Goal: Complete application form

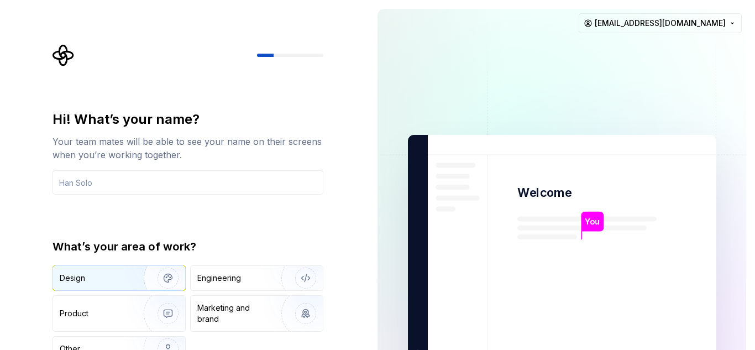
click at [157, 268] on img "button" at bounding box center [160, 278] width 71 height 74
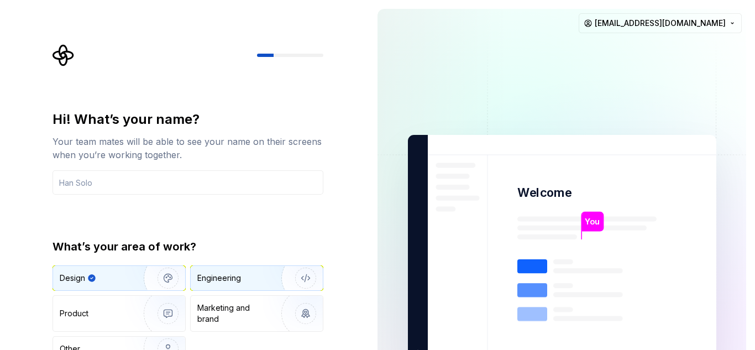
click at [246, 276] on div "Engineering" at bounding box center [241, 277] width 88 height 11
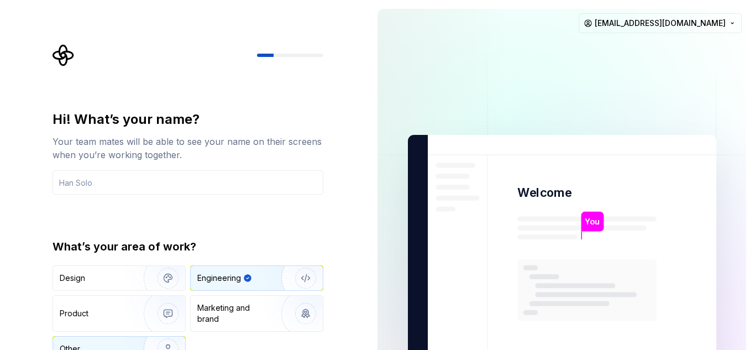
click at [148, 338] on img "button" at bounding box center [160, 349] width 71 height 74
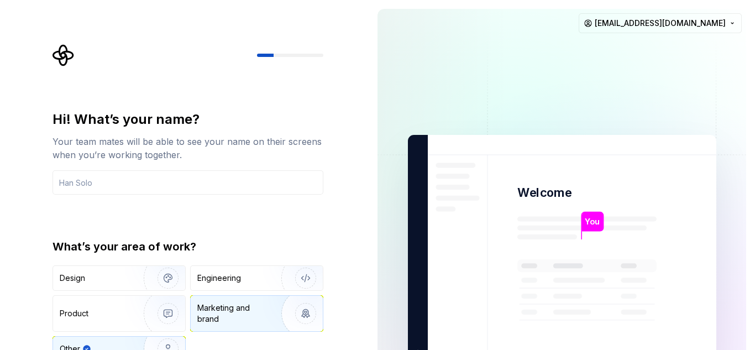
click at [224, 312] on div "Marketing and brand" at bounding box center [234, 313] width 75 height 22
click at [239, 312] on div "Marketing and brand" at bounding box center [229, 313] width 64 height 22
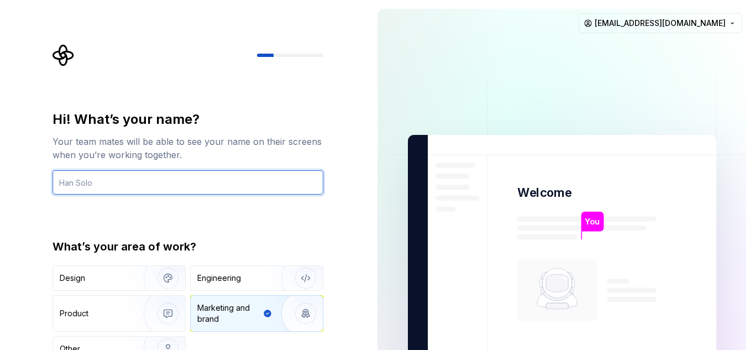
click at [146, 182] on input "text" at bounding box center [187, 182] width 271 height 24
type input "humosshm@gmail.com"
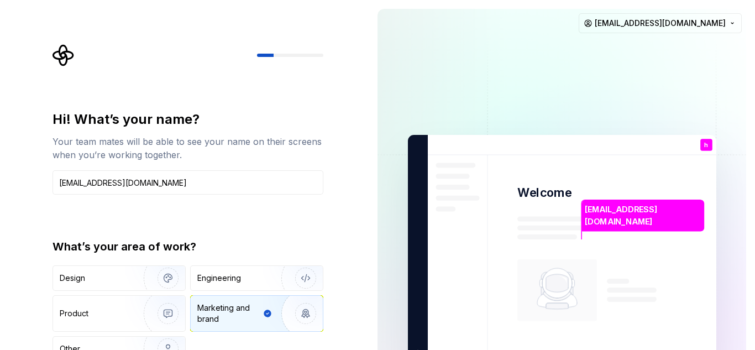
click at [235, 312] on div "Marketing and brand" at bounding box center [229, 313] width 64 height 22
type button "Brand"
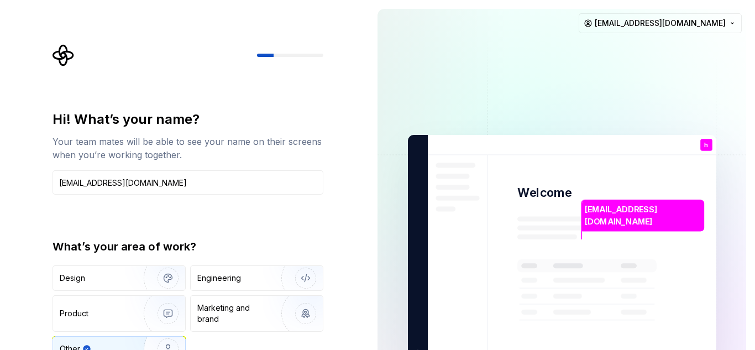
scroll to position [12, 0]
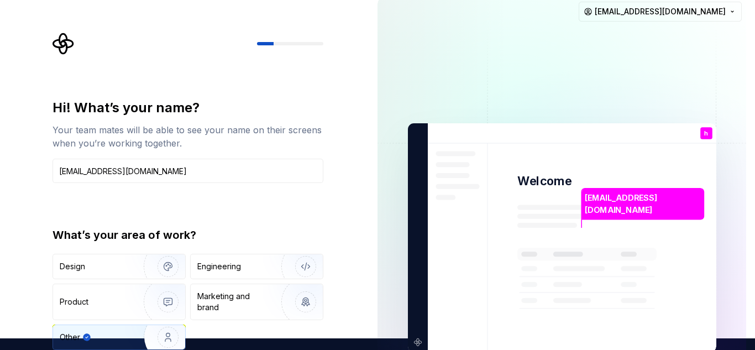
type button "Other"
click at [227, 295] on div "Marketing and brand" at bounding box center [234, 302] width 75 height 22
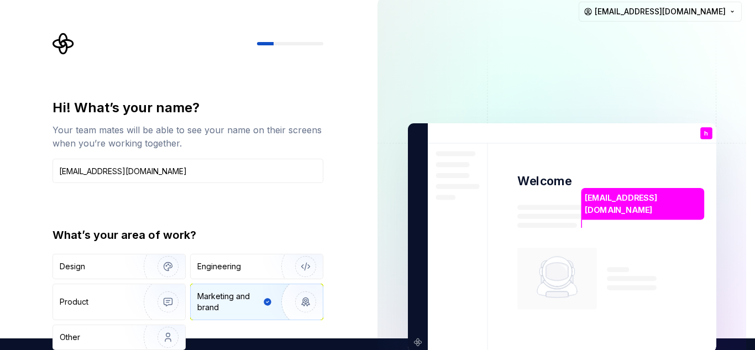
click at [223, 311] on div "Marketing and brand" at bounding box center [229, 302] width 64 height 22
click at [595, 275] on rect at bounding box center [557, 279] width 80 height 62
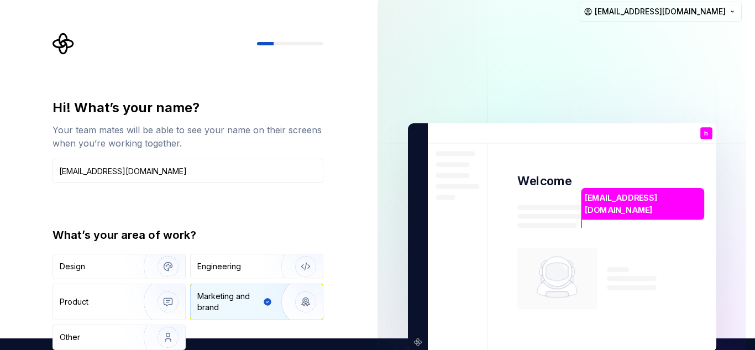
click at [706, 128] on div "h You" at bounding box center [706, 133] width 12 height 12
click at [138, 332] on img "button" at bounding box center [160, 337] width 71 height 74
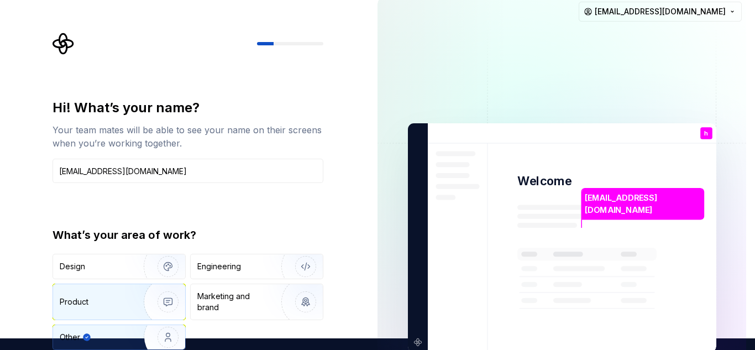
click at [127, 305] on img "button" at bounding box center [160, 302] width 71 height 74
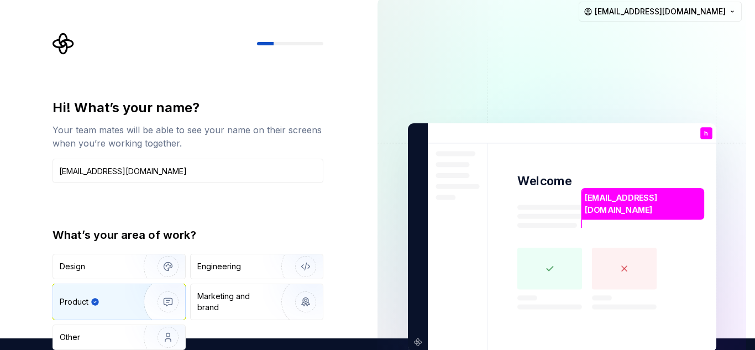
click at [127, 305] on img "button" at bounding box center [160, 302] width 71 height 74
click at [123, 249] on div "What’s your area of work? Design Engineering Product Marketing and brand Other" at bounding box center [187, 288] width 271 height 123
click at [123, 264] on div "Design" at bounding box center [95, 266] width 70 height 11
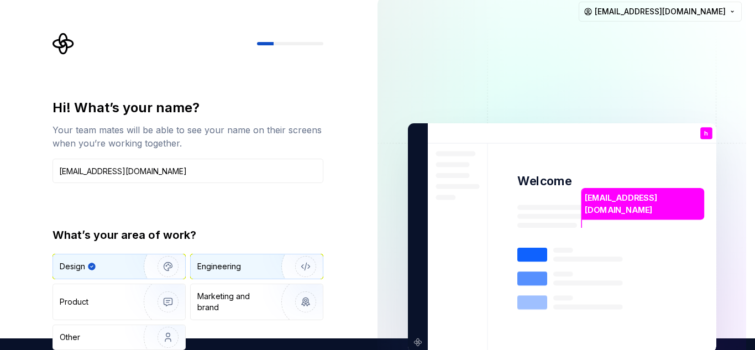
click at [238, 269] on div "Engineering" at bounding box center [219, 266] width 44 height 11
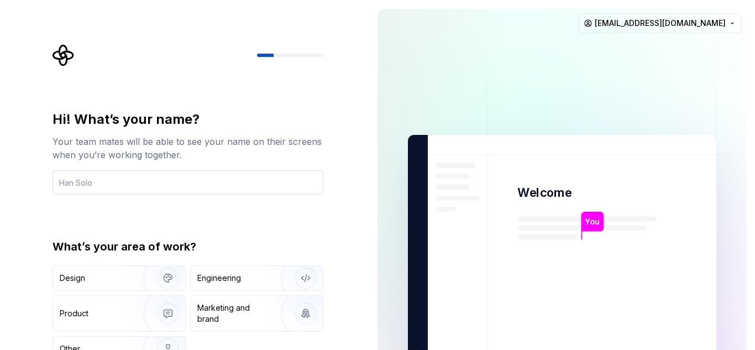
click at [107, 180] on input "text" at bounding box center [187, 182] width 271 height 24
type input "humoss"
click at [287, 209] on div "Hi! What’s your name? Your team mates will be able to see your name on their sc…" at bounding box center [187, 236] width 271 height 251
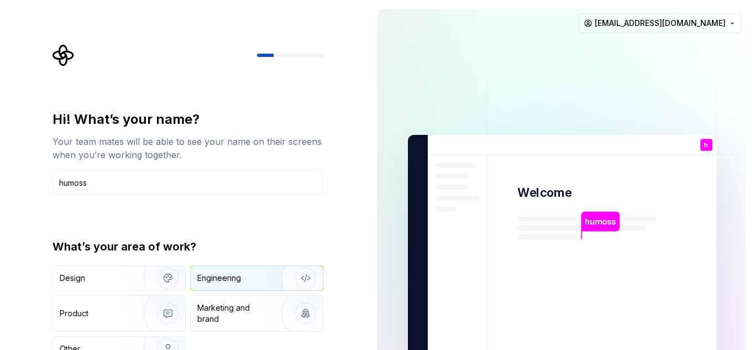
click at [223, 286] on div "Engineering" at bounding box center [257, 278] width 132 height 24
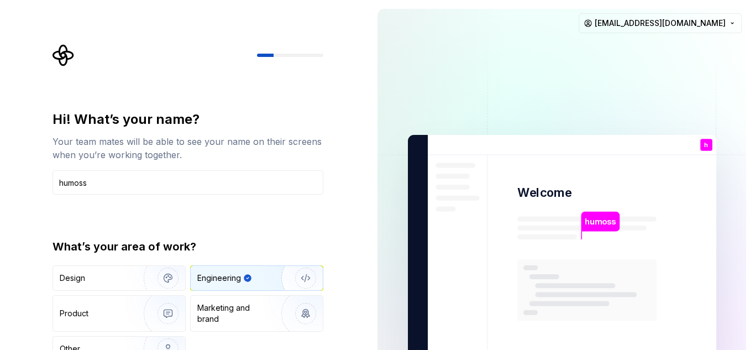
click at [223, 286] on div "Engineering" at bounding box center [257, 278] width 132 height 24
type button "Engineering"
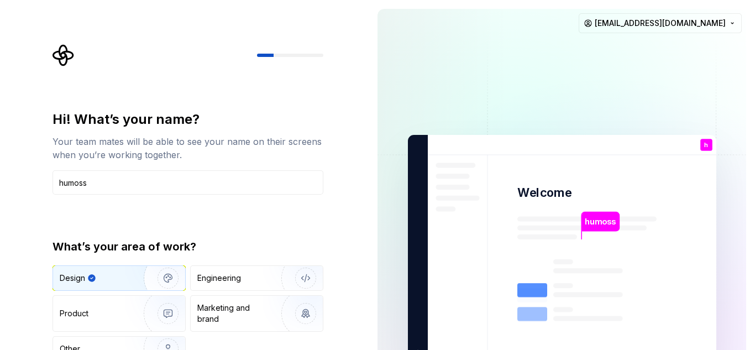
type button "Design"
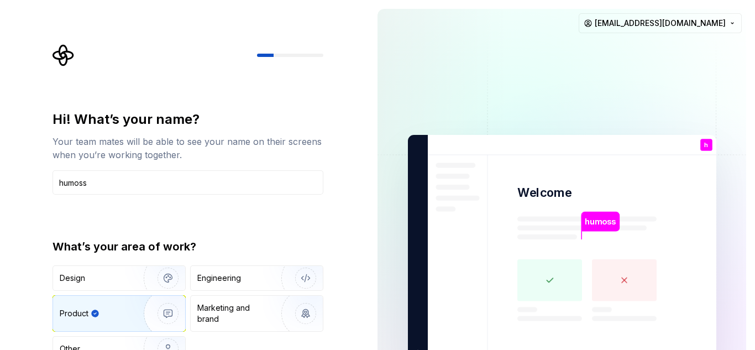
type button "Product"
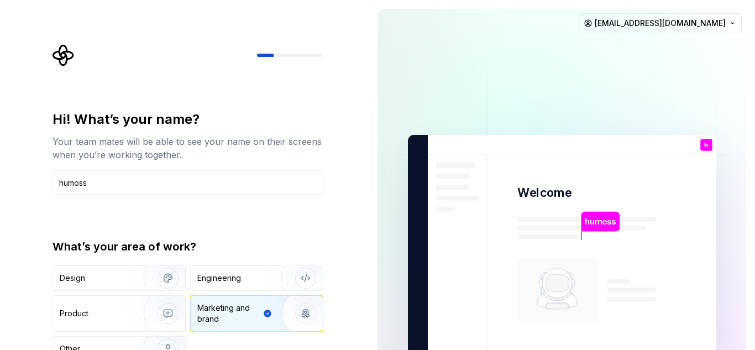
type button "Brand"
type button "Other"
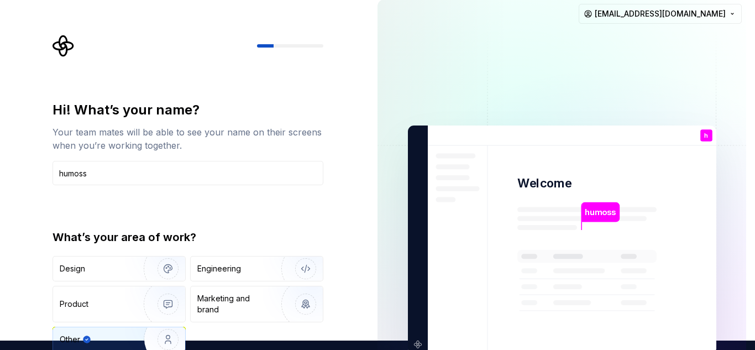
scroll to position [12, 0]
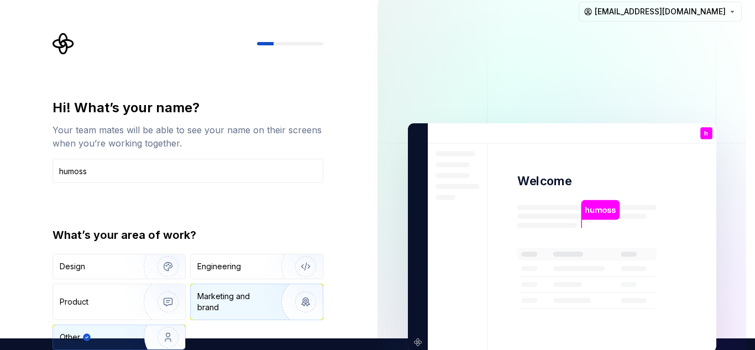
click at [241, 289] on div "Marketing and brand" at bounding box center [257, 301] width 132 height 35
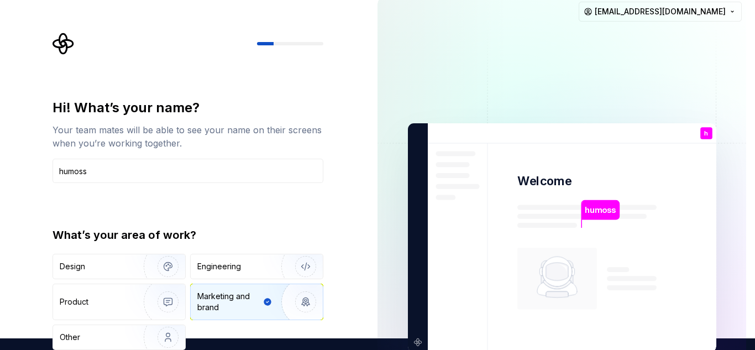
click at [241, 289] on div "Marketing and brand" at bounding box center [257, 301] width 132 height 35
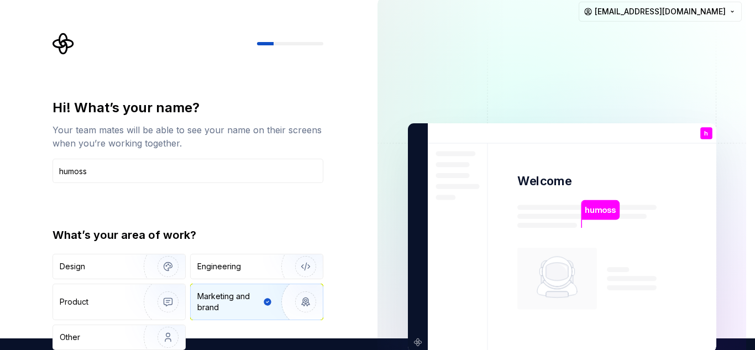
click at [241, 289] on div "Marketing and brand" at bounding box center [257, 301] width 132 height 35
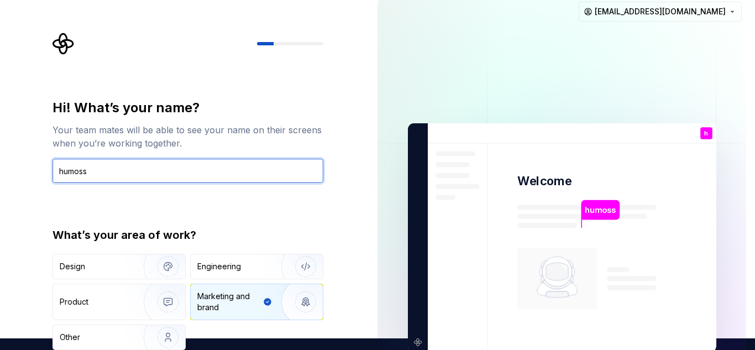
click at [205, 172] on input "humoss" at bounding box center [187, 171] width 271 height 24
type input "h"
type input "o"
type input "v"
type input "e"
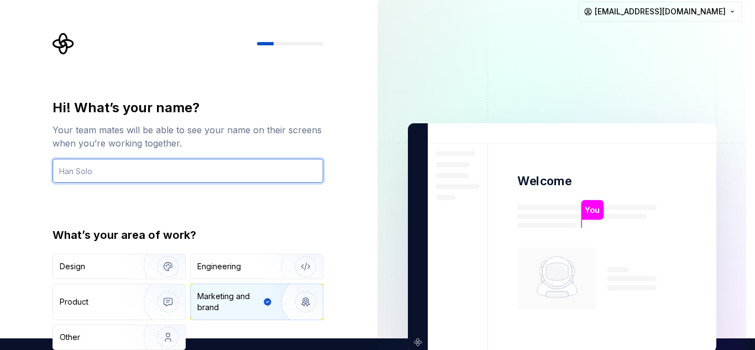
type input "f"
click at [96, 177] on input "goalai" at bounding box center [187, 171] width 271 height 24
click at [61, 173] on input "goalai" at bounding box center [187, 171] width 271 height 24
click at [157, 177] on input "Goalai" at bounding box center [187, 171] width 271 height 24
type input "Goalai TM"
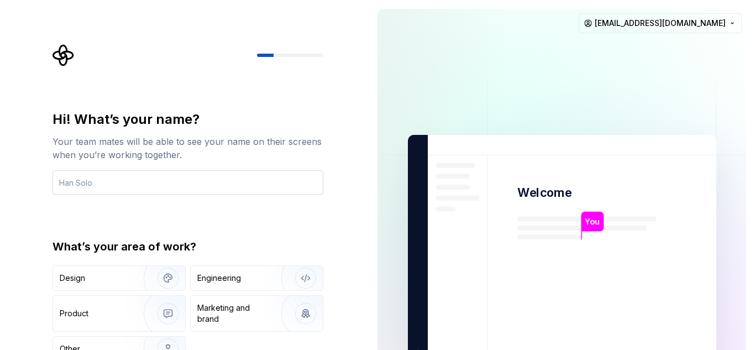
click at [103, 188] on input "text" at bounding box center [187, 182] width 271 height 24
type input "[EMAIL_ADDRESS][DOMAIN_NAME]"
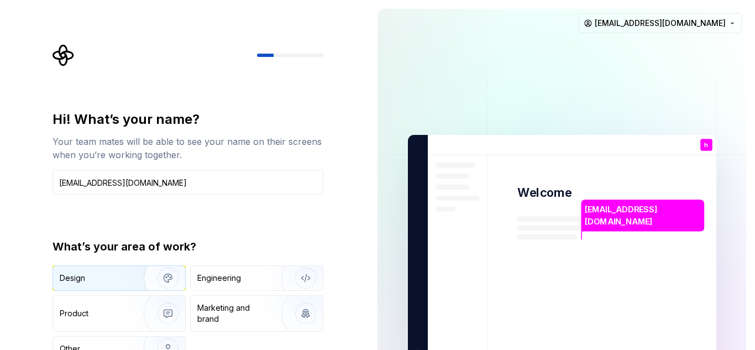
click at [112, 290] on button "Design" at bounding box center [118, 277] width 133 height 25
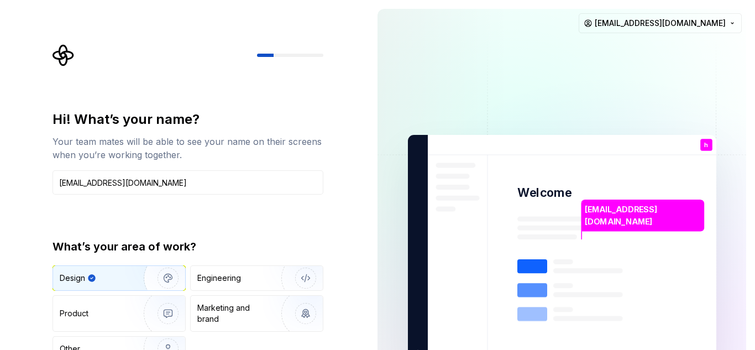
click at [112, 290] on button "Design" at bounding box center [118, 277] width 133 height 25
click at [245, 327] on div "Marketing and brand" at bounding box center [257, 313] width 132 height 35
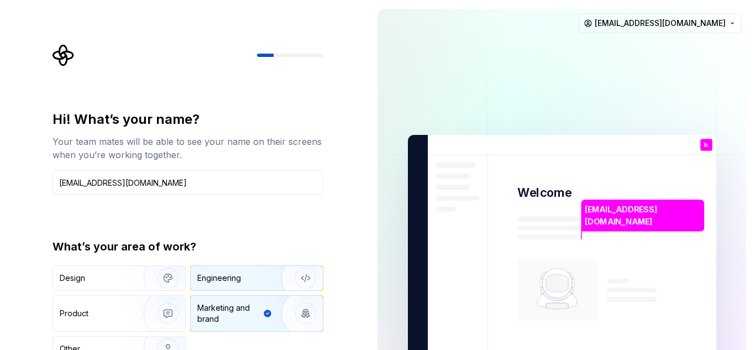
click at [264, 278] on img "button" at bounding box center [298, 278] width 71 height 74
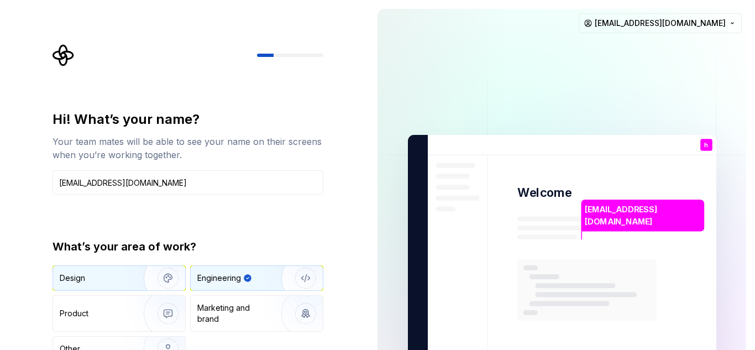
click at [146, 278] on img "button" at bounding box center [160, 278] width 71 height 74
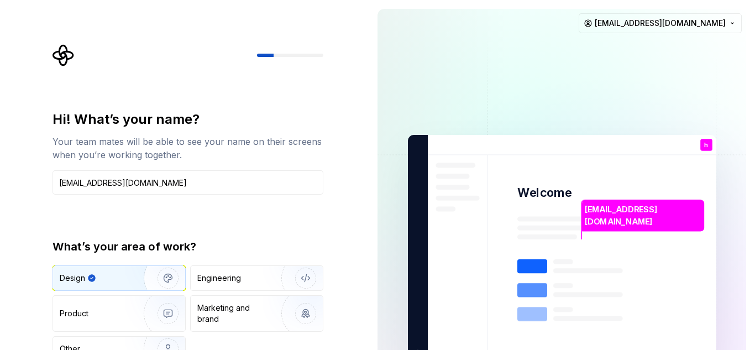
click at [565, 232] on img at bounding box center [562, 249] width 448 height 522
click at [627, 191] on img at bounding box center [562, 249] width 448 height 522
click at [708, 145] on div "h You" at bounding box center [706, 145] width 12 height 12
click at [740, 14] on html "Hi! What’s your name? Your team mates will be able to see your name on their sc…" at bounding box center [377, 175] width 755 height 350
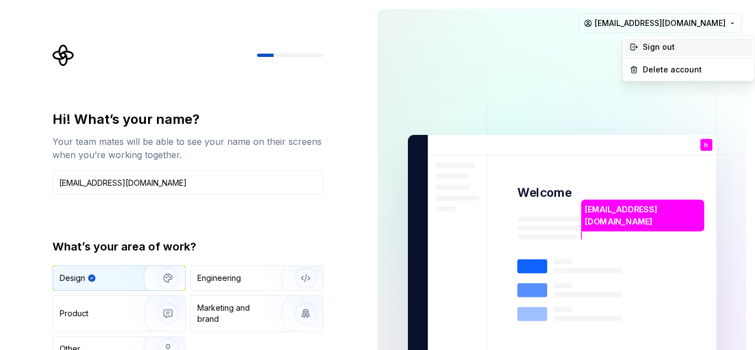
click at [717, 41] on div "Sign out" at bounding box center [695, 46] width 105 height 11
click at [719, 32] on html "Hi! What’s your name? Your team mates will be able to see your name on their sc…" at bounding box center [377, 175] width 755 height 350
click at [682, 48] on div "Sign out" at bounding box center [695, 46] width 105 height 11
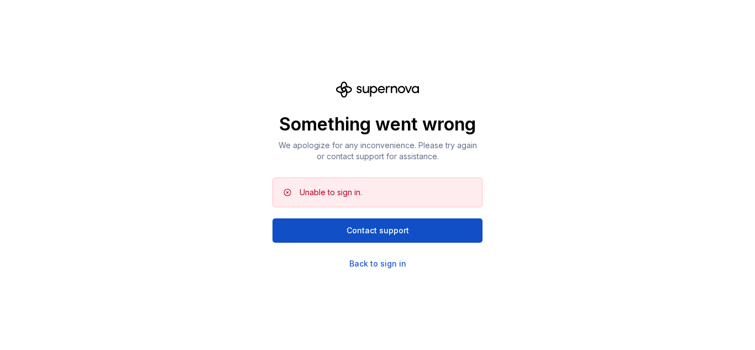
click at [383, 244] on div "Something went wrong We apologize for any inconvenience. Please try again or co…" at bounding box center [377, 175] width 210 height 188
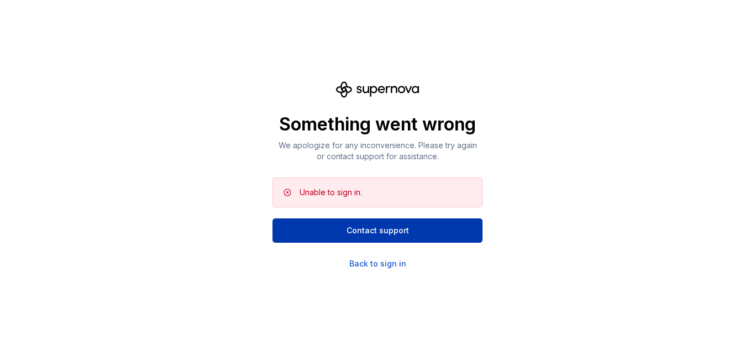
click at [385, 227] on span "Contact support" at bounding box center [377, 230] width 62 height 11
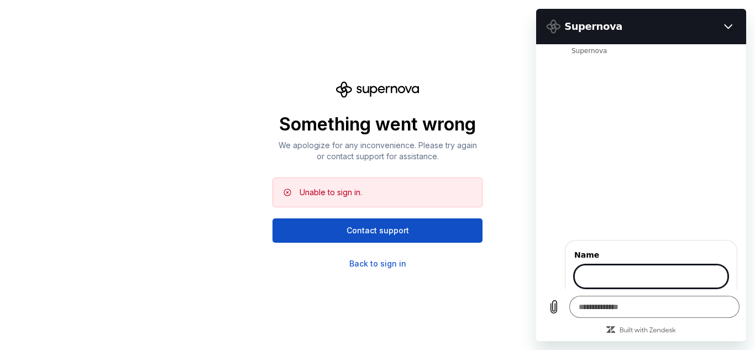
scroll to position [49, 0]
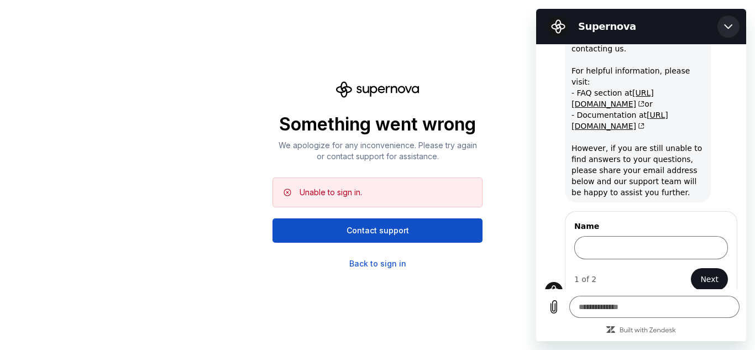
click at [728, 26] on icon "Close" at bounding box center [728, 26] width 9 height 9
type textarea "*"
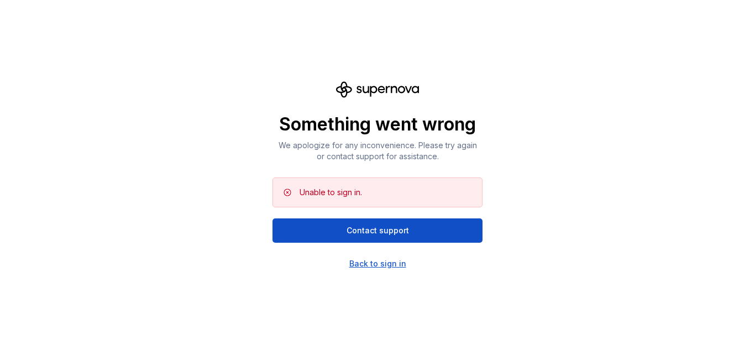
drag, startPoint x: 367, startPoint y: 274, endPoint x: 369, endPoint y: 260, distance: 14.0
click at [369, 260] on div "Something went wrong We apologize for any inconvenience. Please try again or co…" at bounding box center [377, 175] width 755 height 350
click at [369, 260] on div "Back to sign in" at bounding box center [377, 263] width 57 height 11
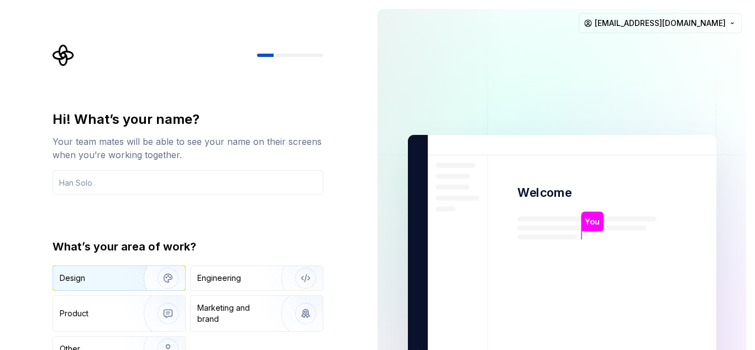
click at [158, 280] on img "button" at bounding box center [160, 278] width 71 height 74
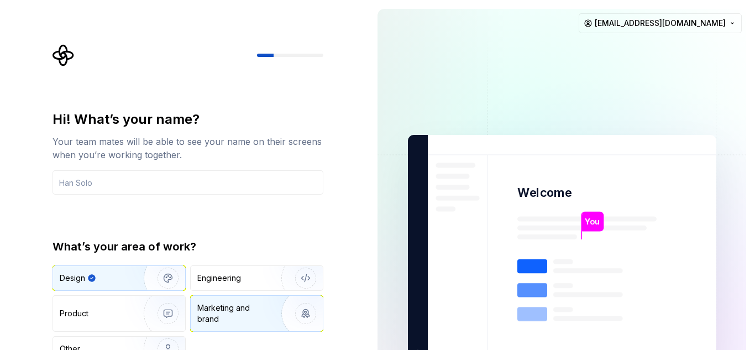
click at [248, 304] on div "Marketing and brand" at bounding box center [234, 313] width 75 height 22
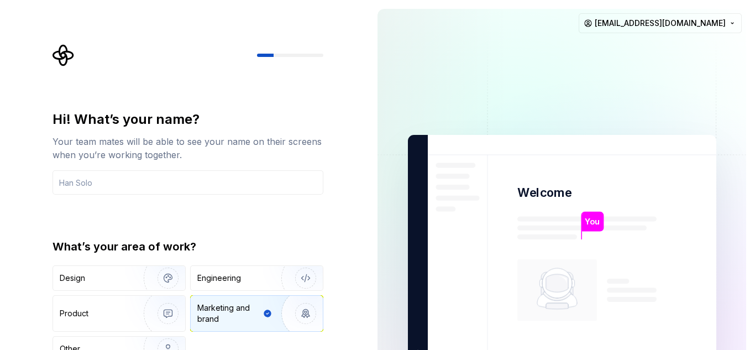
click at [248, 304] on div "Marketing and brand" at bounding box center [229, 313] width 64 height 22
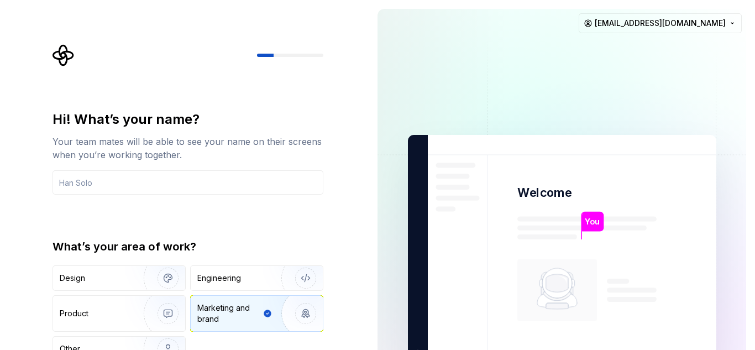
type button "Brand"
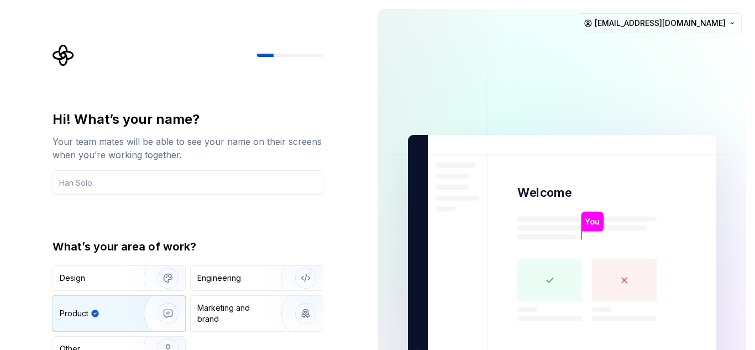
type button "Product"
type button "Engineering"
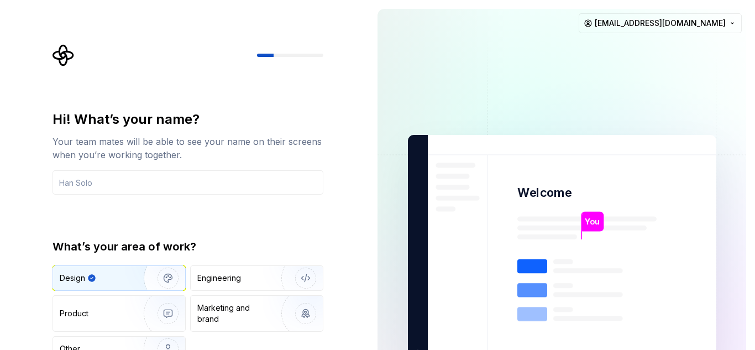
type button "Design"
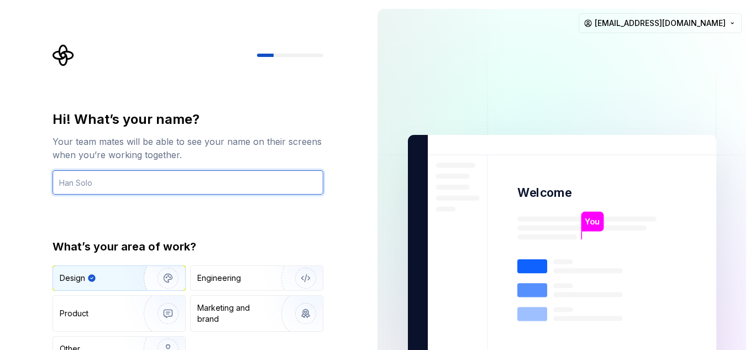
click at [181, 181] on input "text" at bounding box center [187, 182] width 271 height 24
type input "h"
type input "Han Solo"
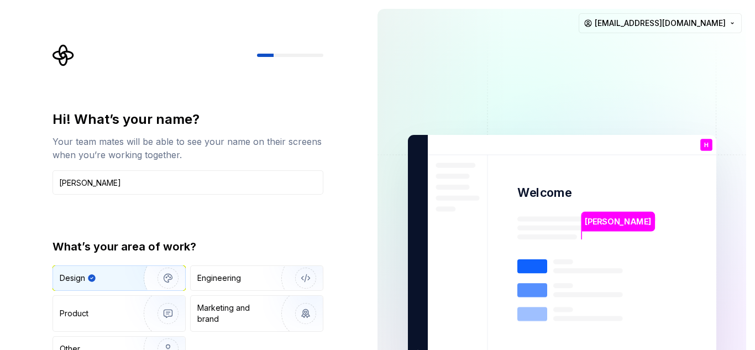
click at [324, 239] on div "Hi! What’s your name? Your team mates will be able to see your name on their sc…" at bounding box center [191, 221] width 291 height 355
click at [728, 20] on html "Hi! What’s your name? Your team mates will be able to see your name on their sc…" at bounding box center [377, 175] width 755 height 350
click at [225, 290] on html "Hi! What’s your name? Your team mates will be able to see your name on their sc…" at bounding box center [377, 175] width 755 height 350
click at [225, 290] on button "Engineering" at bounding box center [256, 277] width 133 height 25
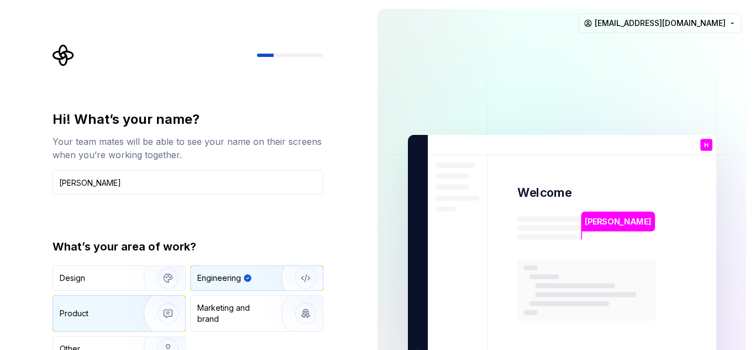
click at [85, 325] on div "Product" at bounding box center [119, 313] width 132 height 35
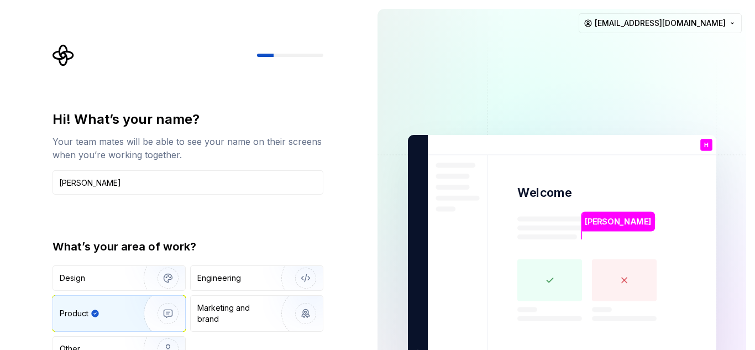
click at [85, 325] on div "Product" at bounding box center [119, 313] width 132 height 35
click at [708, 143] on p "H" at bounding box center [705, 145] width 4 height 6
click at [590, 218] on p "Han Solo" at bounding box center [618, 221] width 66 height 12
drag, startPoint x: 590, startPoint y: 218, endPoint x: 476, endPoint y: 283, distance: 131.2
click at [476, 283] on img at bounding box center [562, 249] width 448 height 522
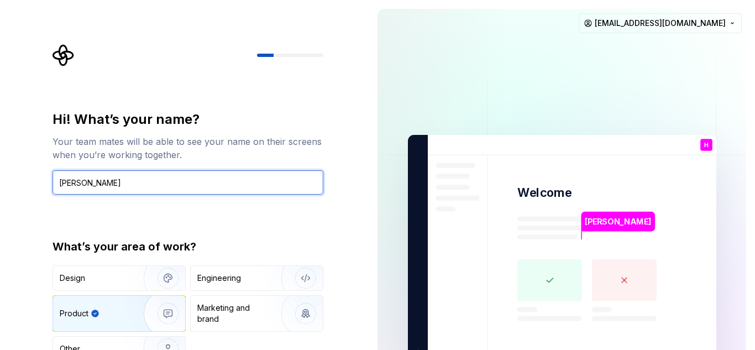
click at [96, 180] on input "Han Solo" at bounding box center [187, 182] width 271 height 24
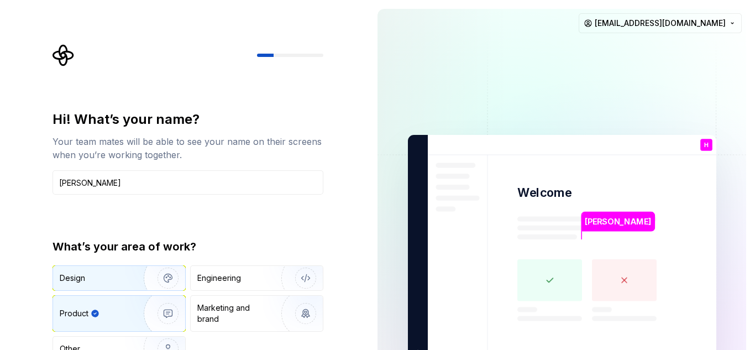
drag, startPoint x: 129, startPoint y: 262, endPoint x: 124, endPoint y: 280, distance: 18.9
click at [124, 280] on div "Design" at bounding box center [95, 277] width 70 height 11
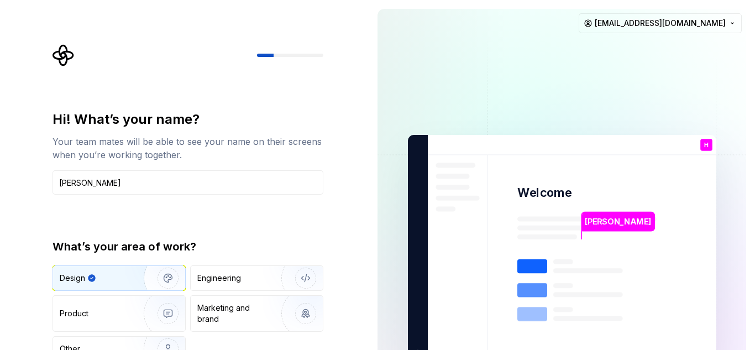
click at [124, 280] on div "Design" at bounding box center [100, 277] width 81 height 11
click at [242, 292] on div "Design Engineering Product Marketing and brand Other" at bounding box center [187, 313] width 271 height 96
click at [255, 289] on div "Engineering" at bounding box center [257, 278] width 132 height 24
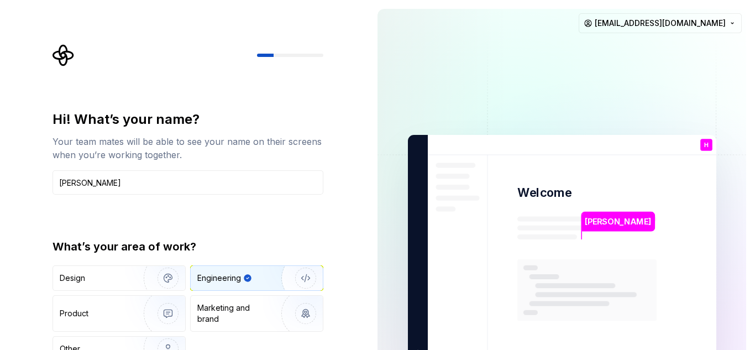
click at [255, 289] on div "Engineering" at bounding box center [257, 278] width 132 height 24
drag, startPoint x: 331, startPoint y: 308, endPoint x: 295, endPoint y: 317, distance: 37.5
click at [295, 317] on div "Hi! What’s your name? Your team mates will be able to see your name on their sc…" at bounding box center [191, 221] width 291 height 355
click at [295, 317] on img "button" at bounding box center [298, 313] width 71 height 74
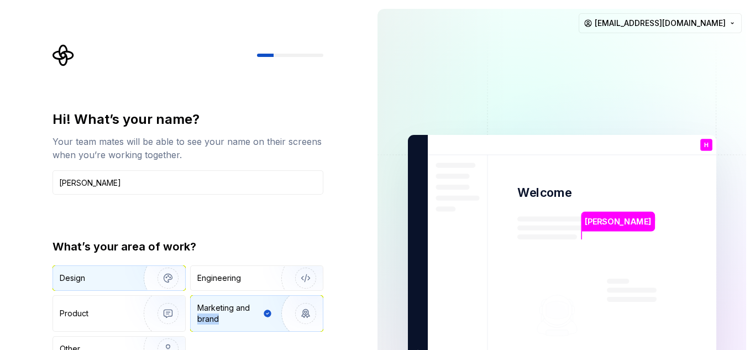
click at [162, 277] on img "button" at bounding box center [160, 278] width 71 height 74
click at [233, 311] on div "Marketing and brand" at bounding box center [234, 313] width 75 height 22
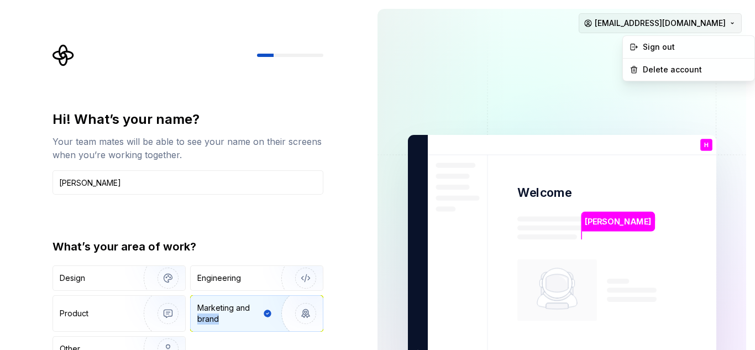
click at [699, 24] on html "Hi! What’s your name? Your team mates will be able to see your name on their sc…" at bounding box center [377, 175] width 755 height 350
click at [535, 84] on html "Hi! What’s your name? Your team mates will be able to see your name on their sc…" at bounding box center [377, 175] width 755 height 350
click at [69, 64] on icon "Supernova Logo" at bounding box center [63, 55] width 22 height 22
click at [675, 18] on html "Hi! What’s your name? Your team mates will be able to see your name on their sc…" at bounding box center [377, 175] width 755 height 350
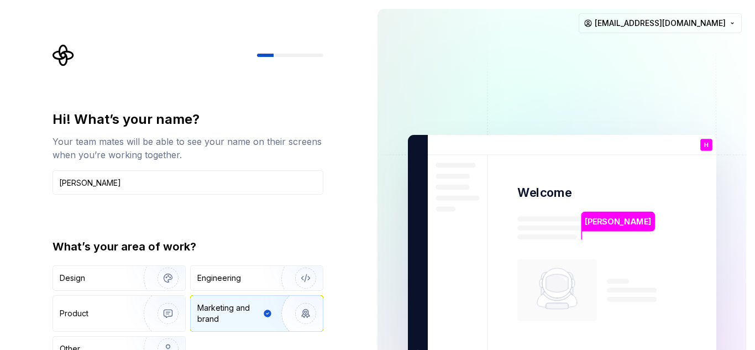
click at [534, 143] on img at bounding box center [562, 249] width 448 height 522
drag, startPoint x: 534, startPoint y: 143, endPoint x: 366, endPoint y: 250, distance: 199.1
click at [366, 250] on div "Hi! What’s your name? Your team mates will be able to see your name on their sc…" at bounding box center [377, 249] width 755 height 498
click at [103, 299] on div "Product" at bounding box center [119, 313] width 132 height 35
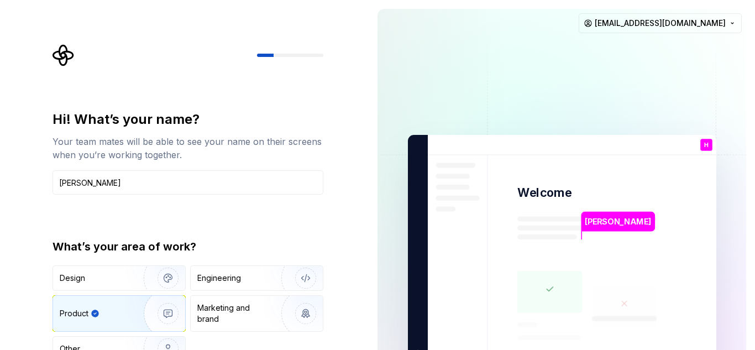
click at [103, 299] on div "Product" at bounding box center [119, 313] width 132 height 35
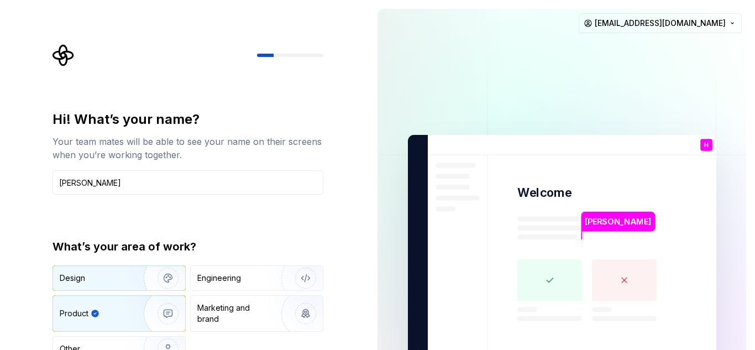
click at [151, 273] on img "button" at bounding box center [160, 278] width 71 height 74
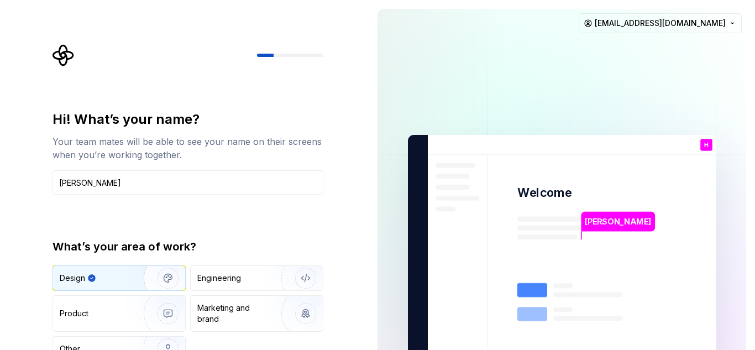
drag, startPoint x: 151, startPoint y: 273, endPoint x: 170, endPoint y: 293, distance: 28.1
click at [170, 293] on div "Design Engineering Product Marketing and brand Other" at bounding box center [187, 313] width 271 height 96
click at [152, 345] on img "button" at bounding box center [160, 349] width 71 height 74
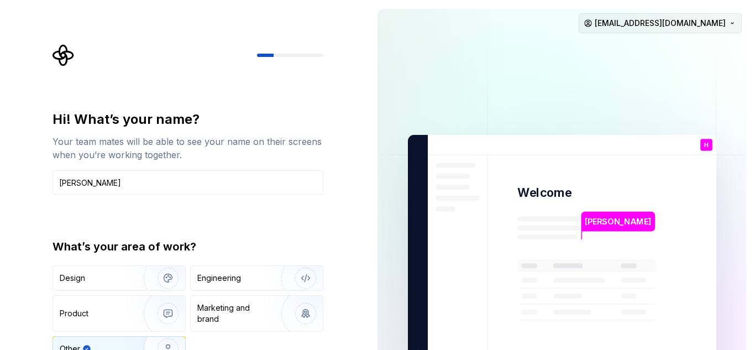
click at [677, 13] on html "Hi! What’s your name? Your team mates will be able to see your name on their sc…" at bounding box center [377, 175] width 755 height 350
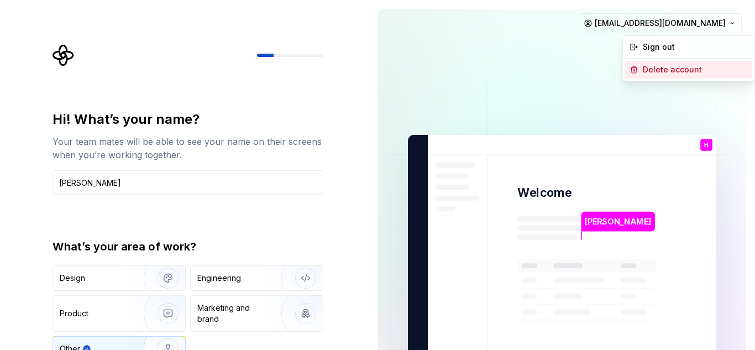
click at [685, 67] on div "Delete account" at bounding box center [695, 69] width 105 height 11
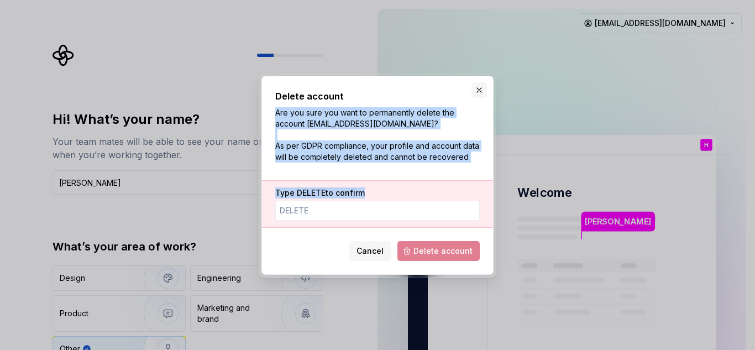
drag, startPoint x: 469, startPoint y: 86, endPoint x: 478, endPoint y: 90, distance: 9.6
click at [478, 90] on div "Delete account Are you sure you want to permanently delete the account humosshm…" at bounding box center [378, 175] width 238 height 204
click at [478, 90] on button "button" at bounding box center [478, 89] width 15 height 15
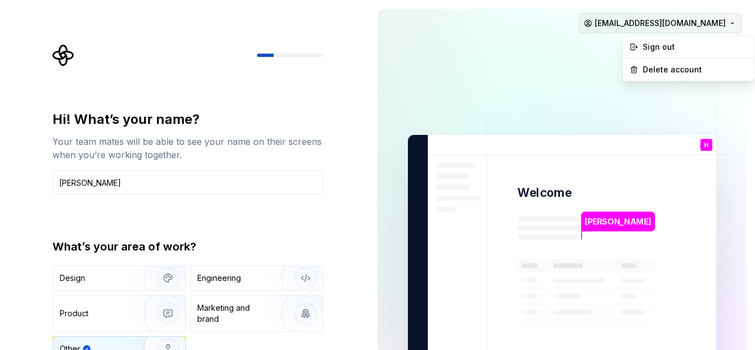
click at [675, 31] on html "Hi! What’s your name? Your team mates will be able to see your name on their sc…" at bounding box center [377, 175] width 755 height 350
click at [670, 51] on div "Sign out" at bounding box center [695, 46] width 105 height 11
